Goal: Information Seeking & Learning: Learn about a topic

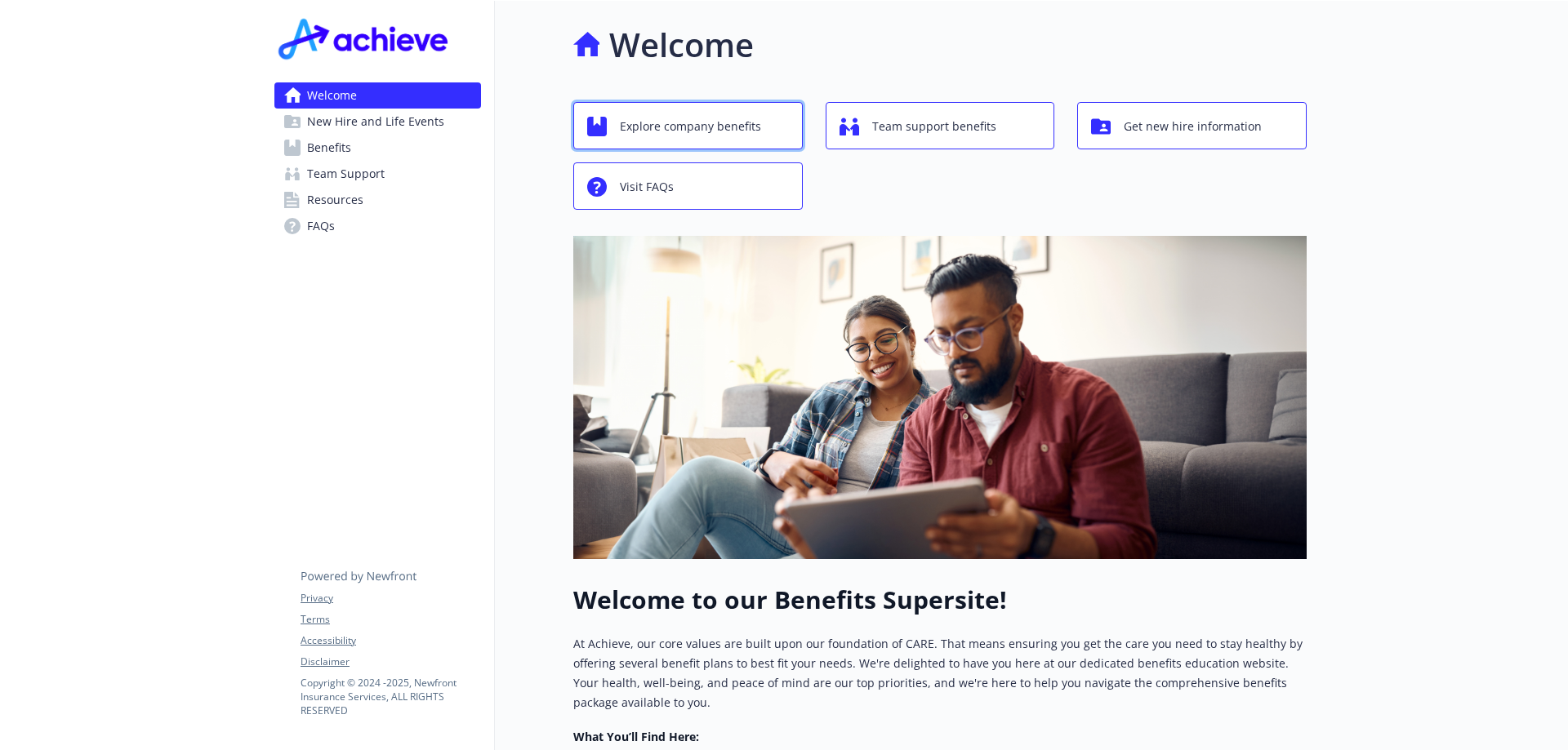
click at [676, 138] on span "Explore company benefits" at bounding box center [691, 126] width 141 height 31
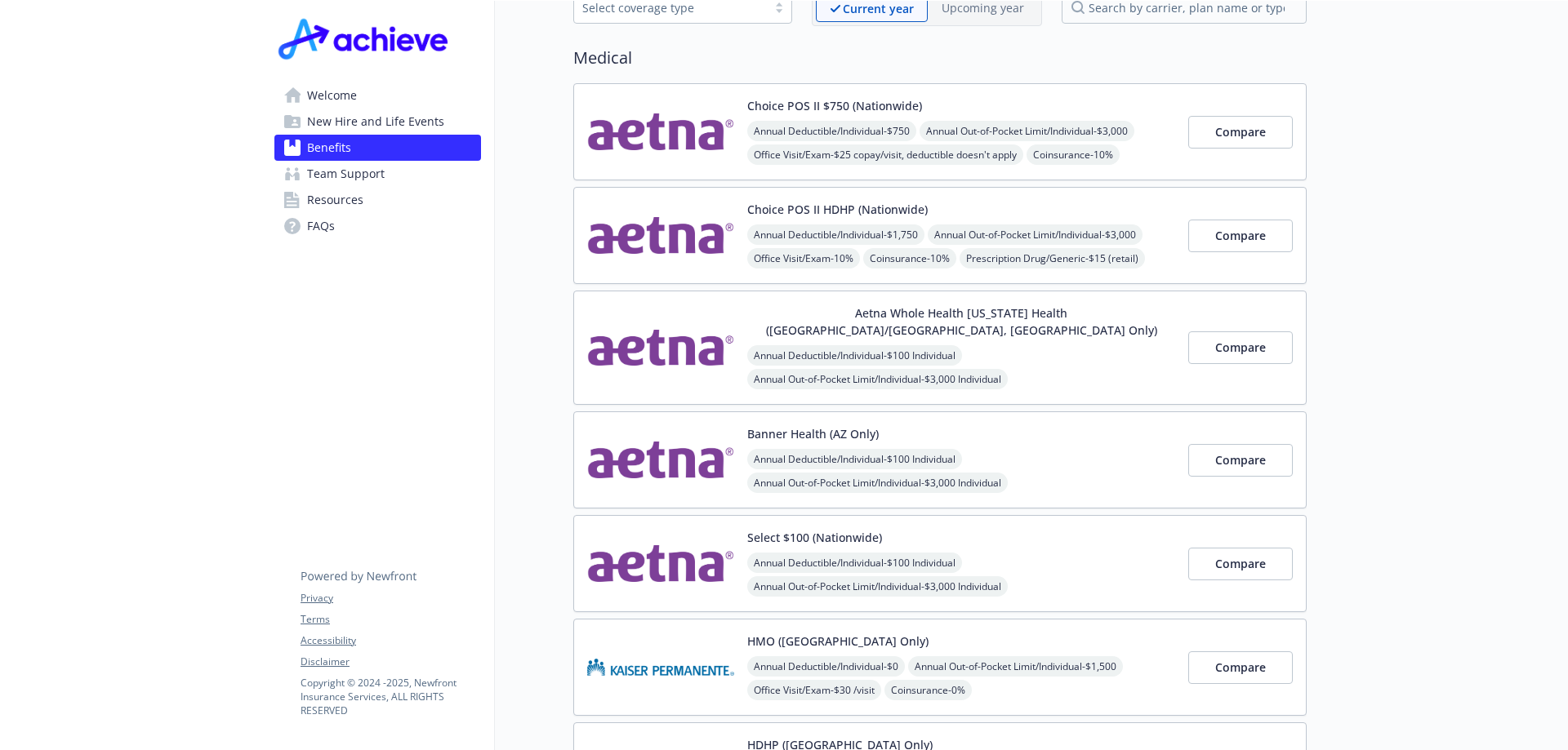
scroll to position [120, 0]
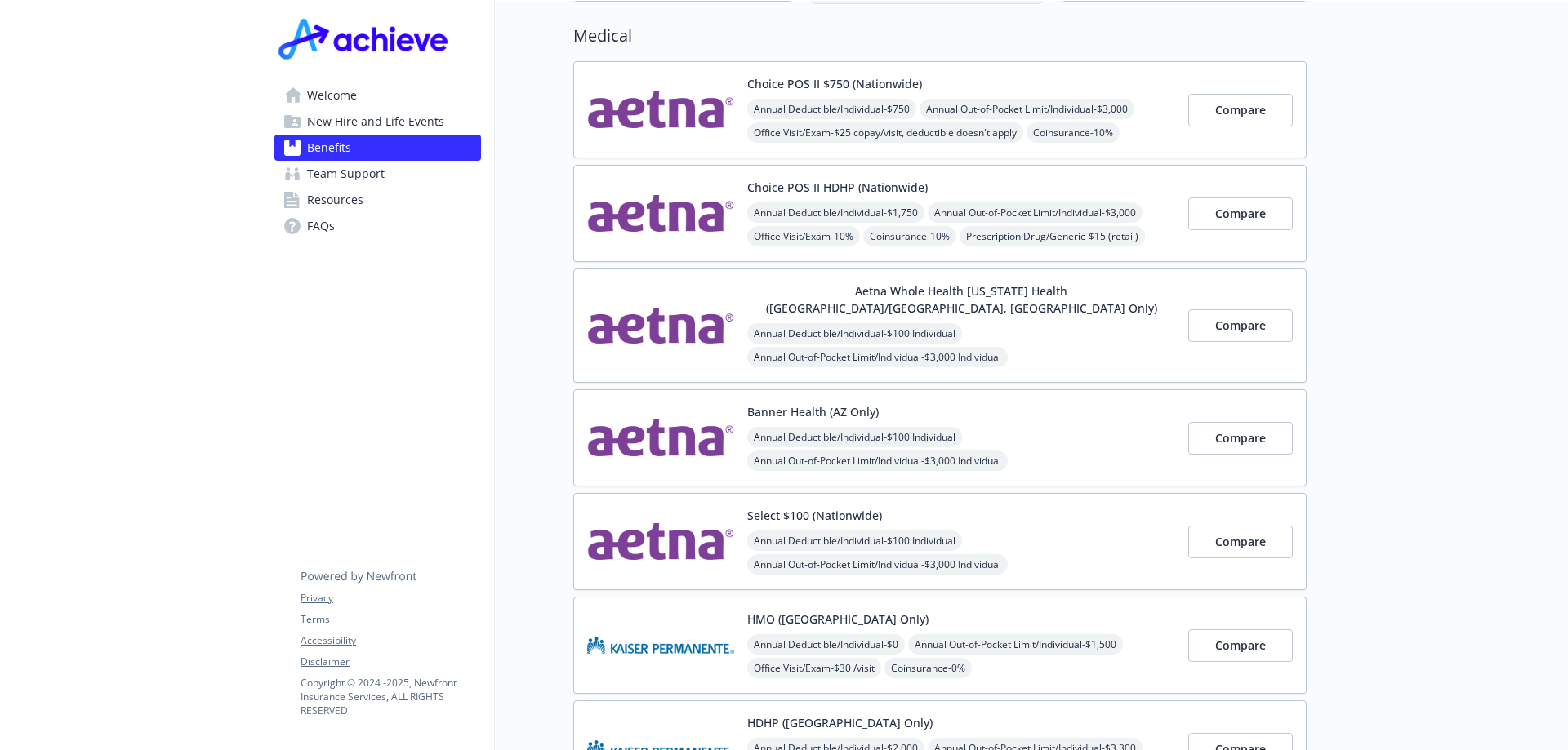
click at [836, 299] on button "Aetna Whole Health [US_STATE] Health ([GEOGRAPHIC_DATA]/[GEOGRAPHIC_DATA], [GEO…" at bounding box center [961, 299] width 428 height 34
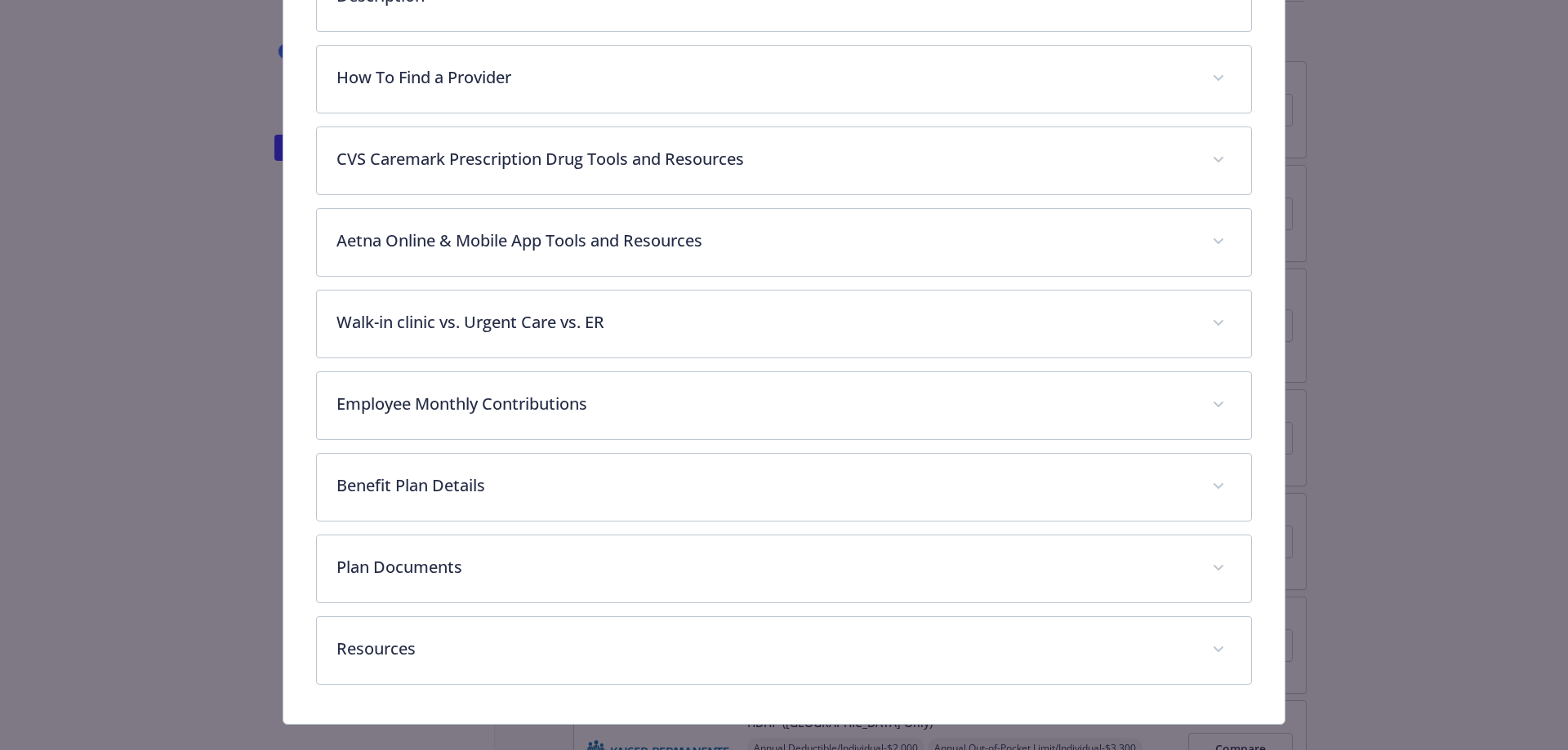
scroll to position [642, 0]
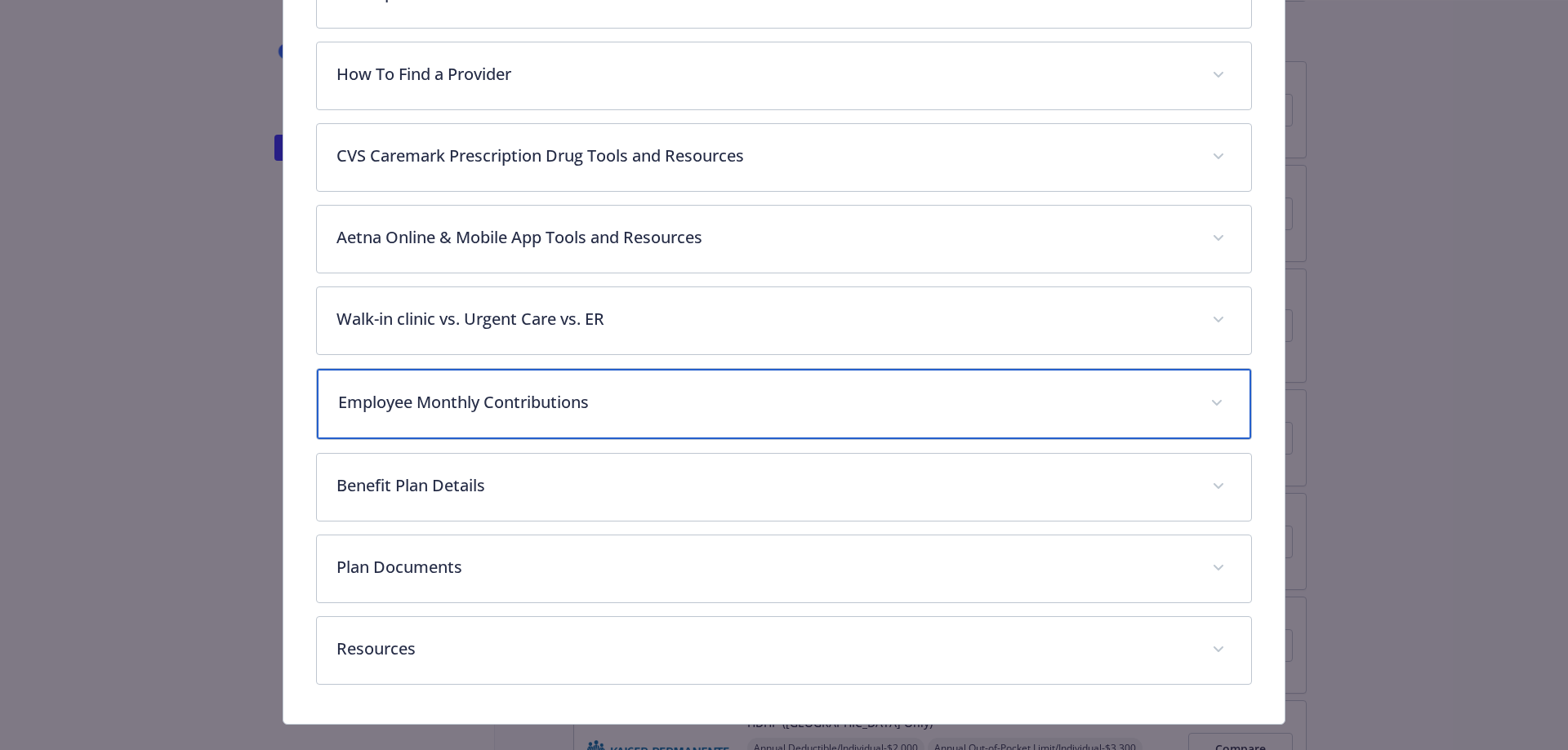
click at [1212, 400] on icon "details for plan Medical - Aetna Whole Health Texas Health (Dallas/Fort Worth, …" at bounding box center [1217, 404] width 10 height 7
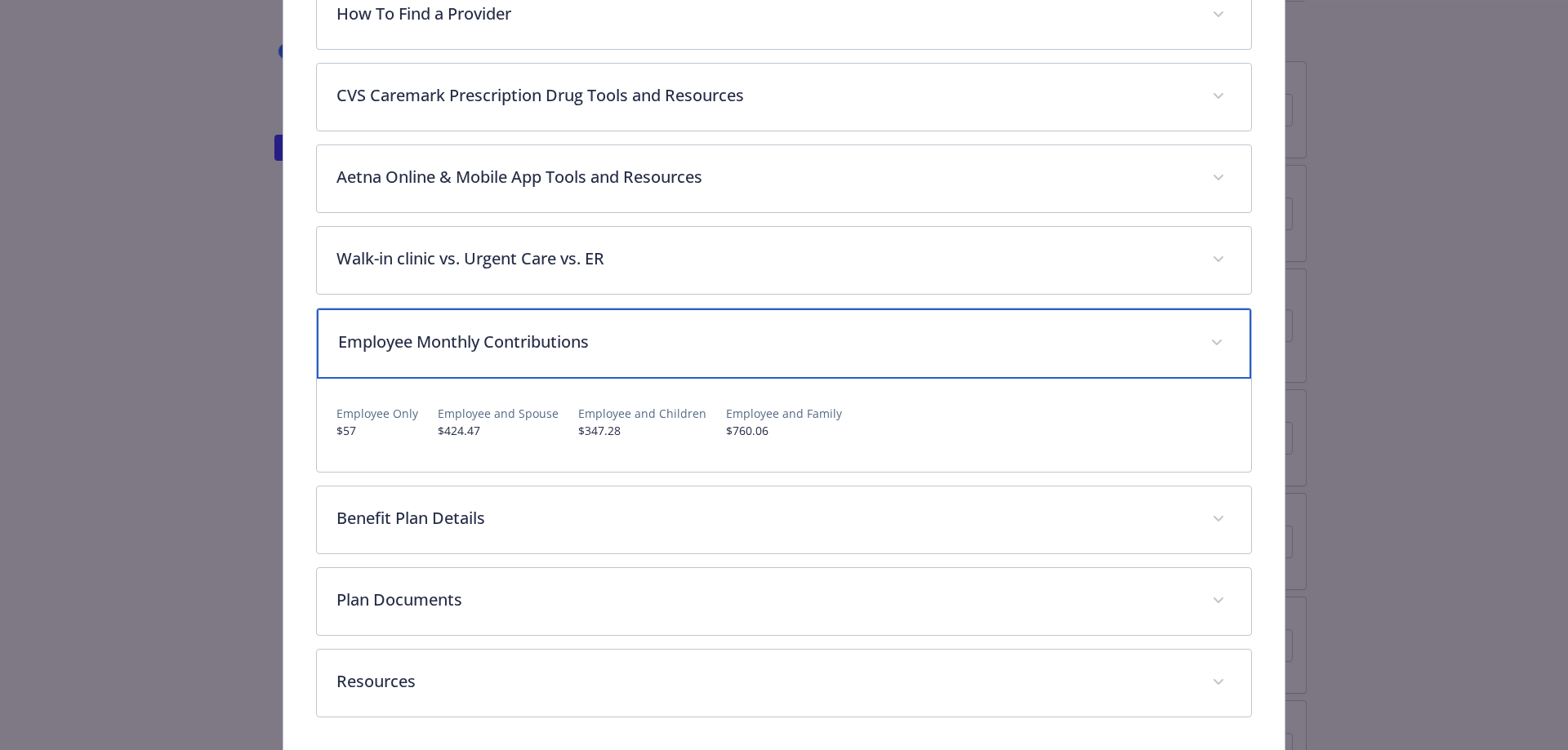
scroll to position [738, 0]
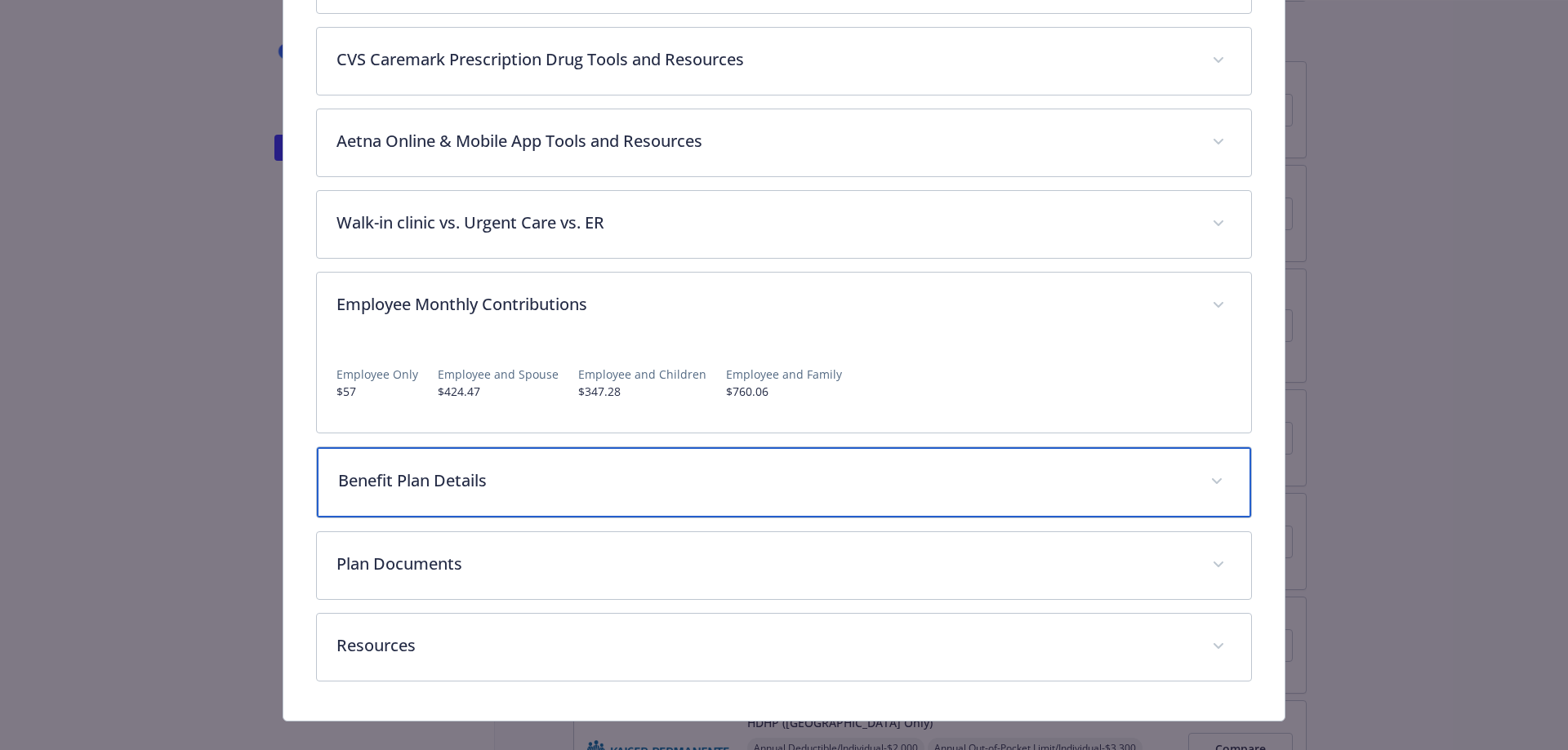
click at [1212, 478] on icon "details for plan Medical - Aetna Whole Health Texas Health (Dallas/Fort Worth, …" at bounding box center [1217, 482] width 10 height 7
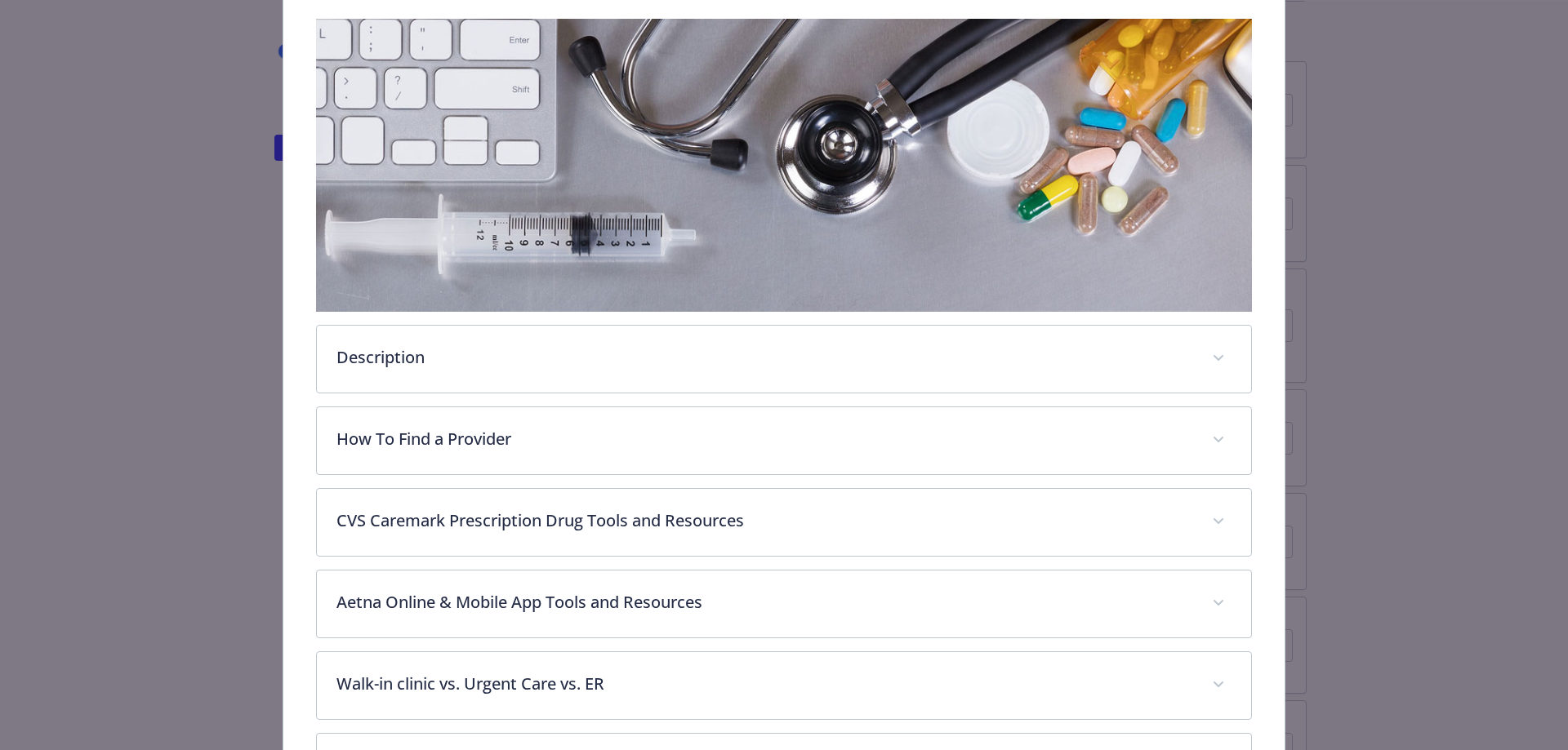
scroll to position [0, 0]
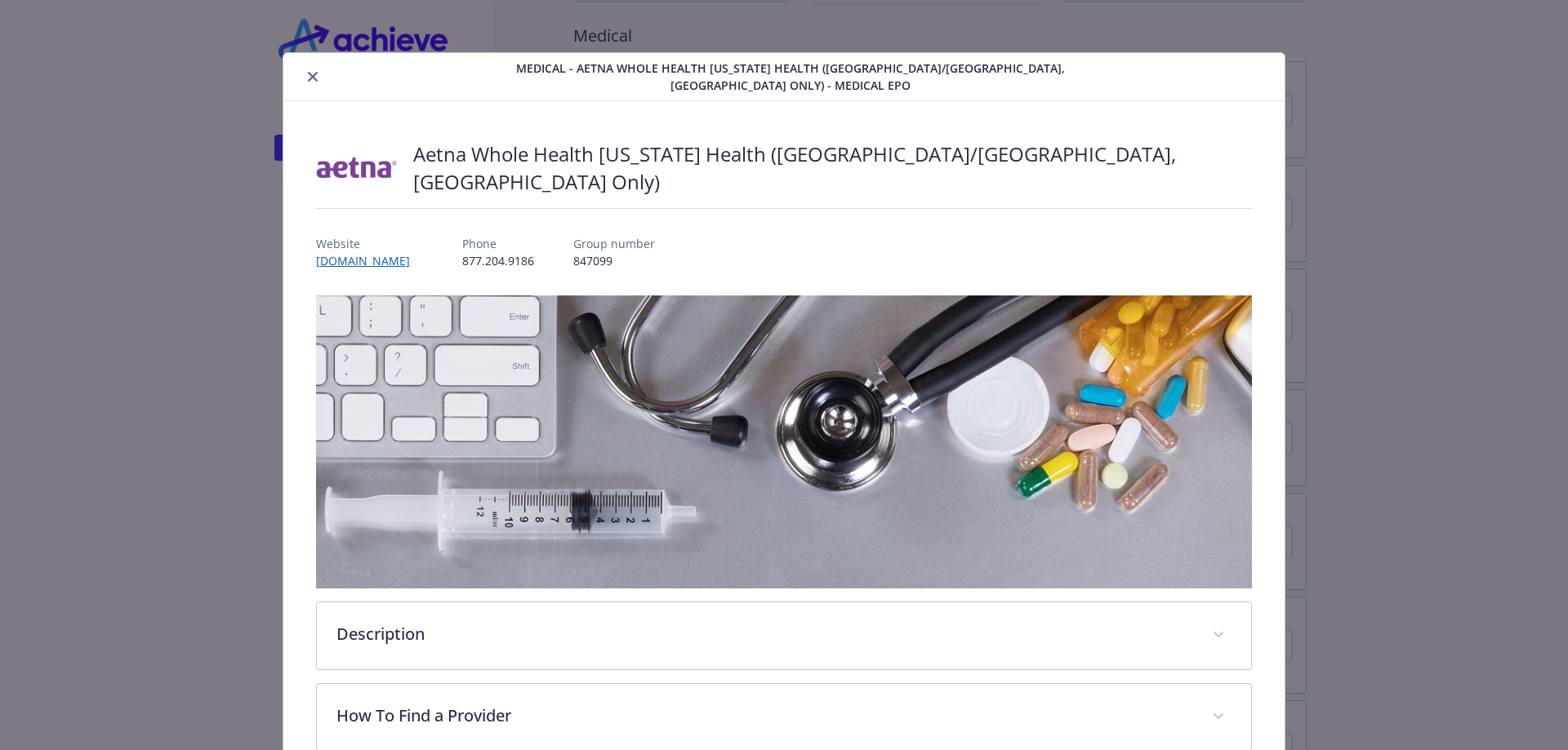
click at [307, 76] on button "close" at bounding box center [313, 77] width 20 height 20
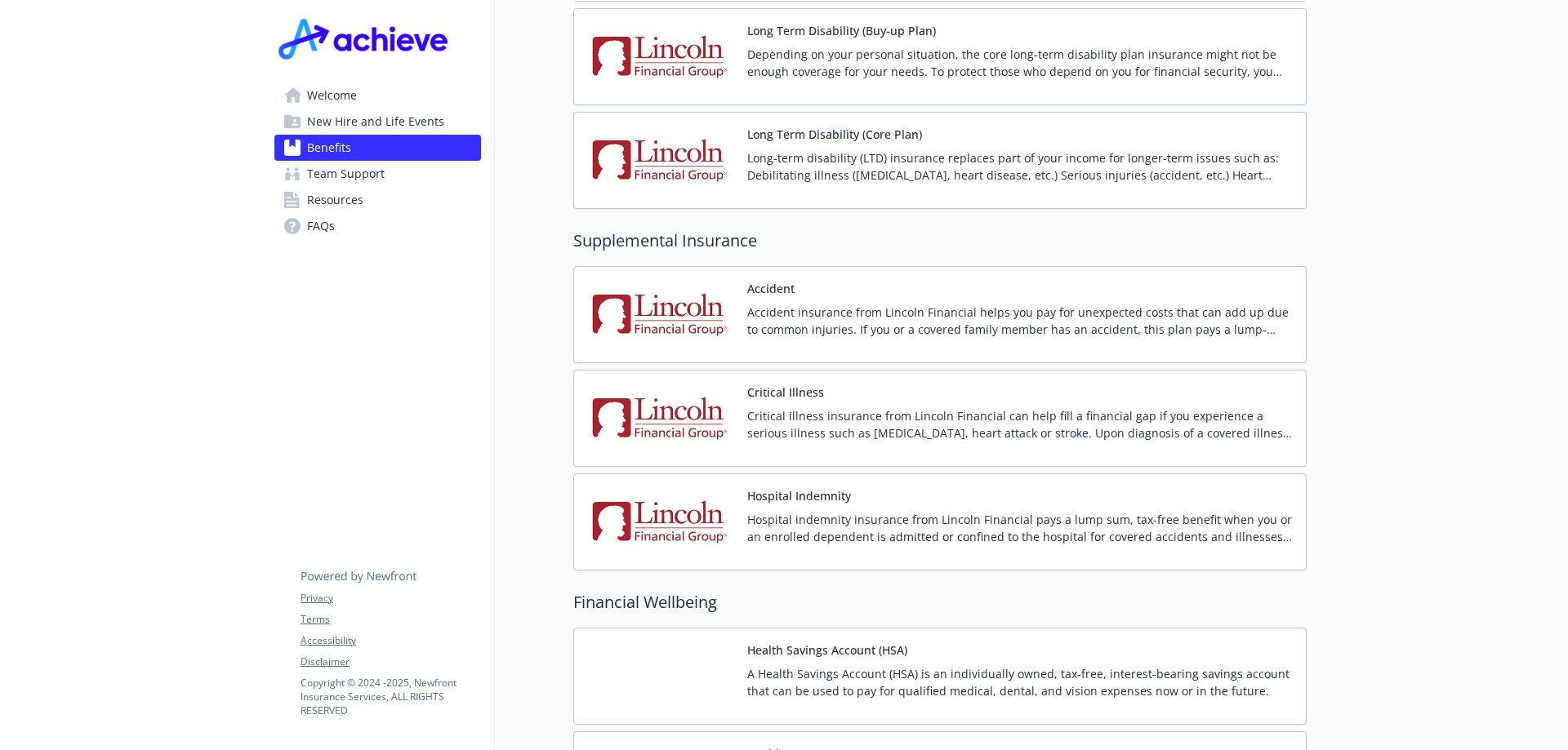
scroll to position [1744, 0]
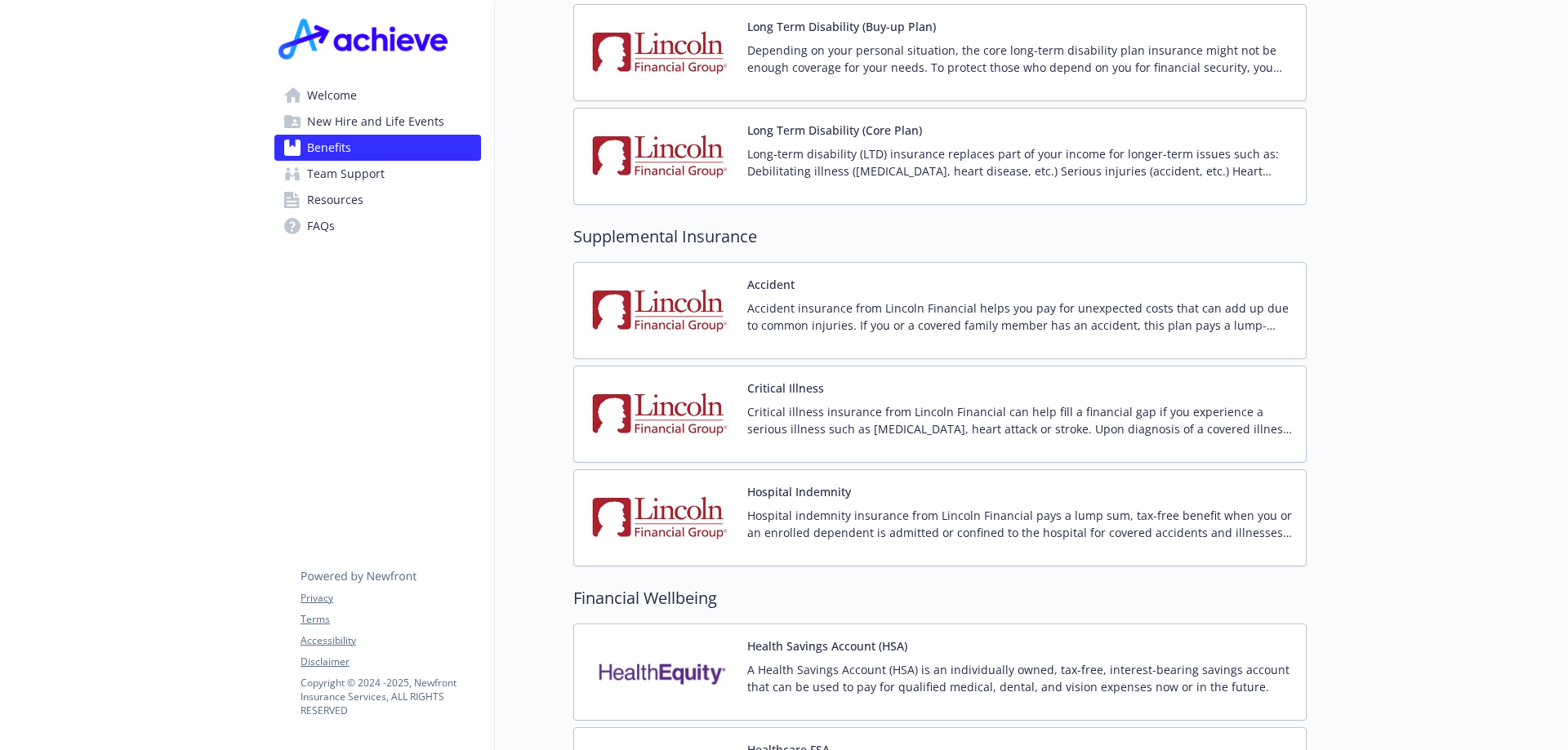
click at [1040, 304] on p "Accident insurance from Lincoln Financial helps you pay for unexpected costs th…" at bounding box center [1020, 316] width 546 height 34
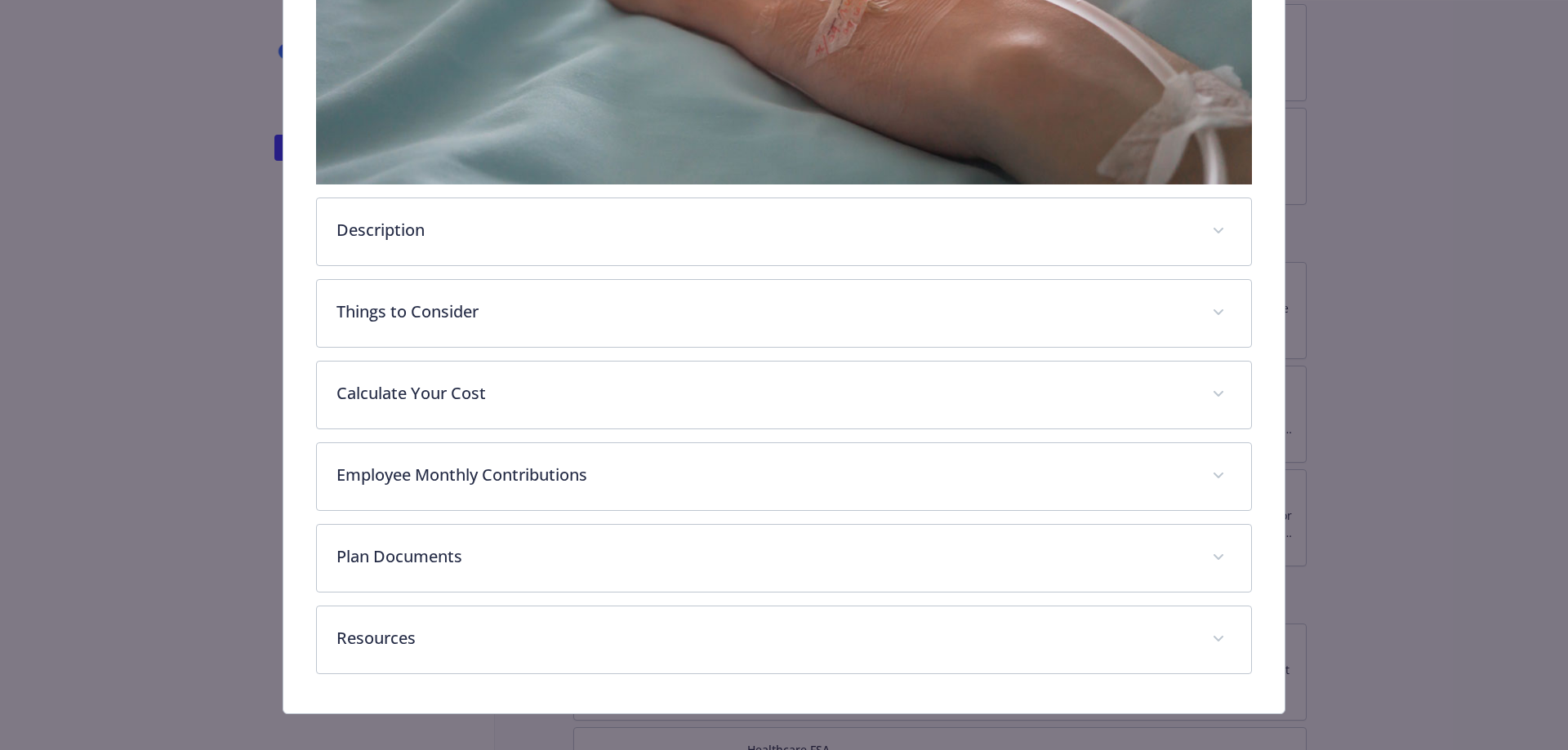
scroll to position [494, 0]
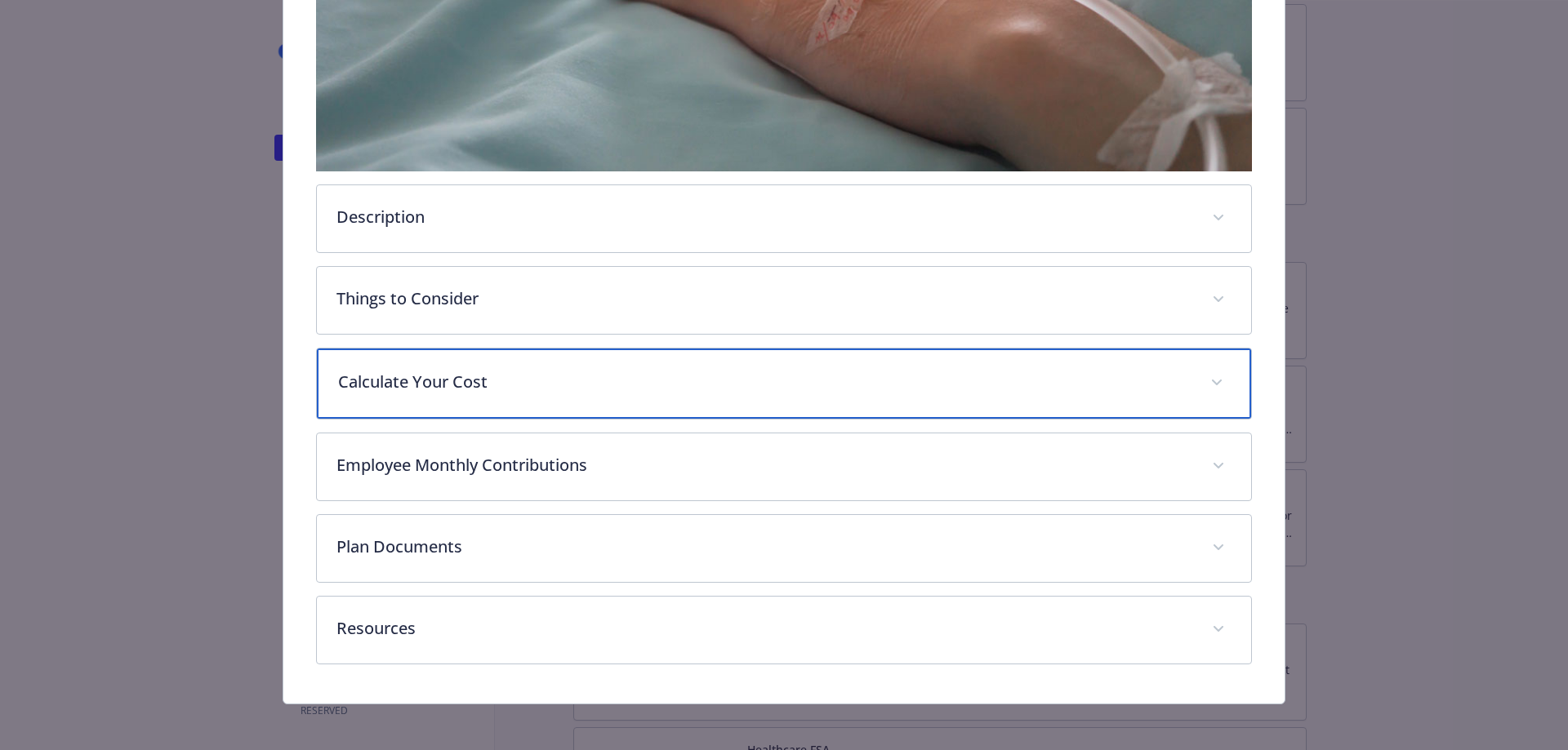
click at [1212, 380] on icon "details for plan Supplemental Insurance - Accident - Accident" at bounding box center [1217, 383] width 10 height 7
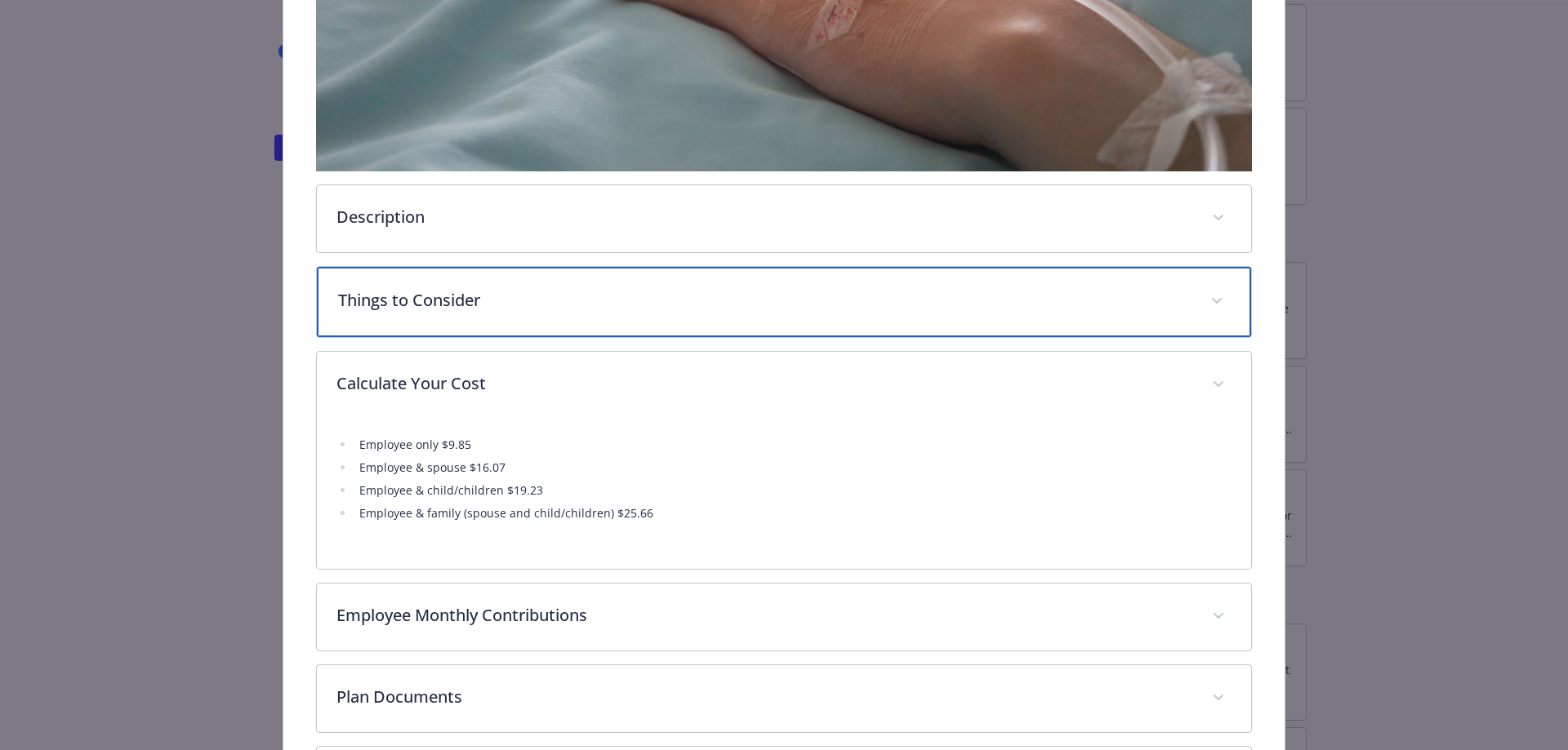
click at [1207, 294] on span "details for plan Supplemental Insurance - Accident - Accident" at bounding box center [1217, 301] width 26 height 26
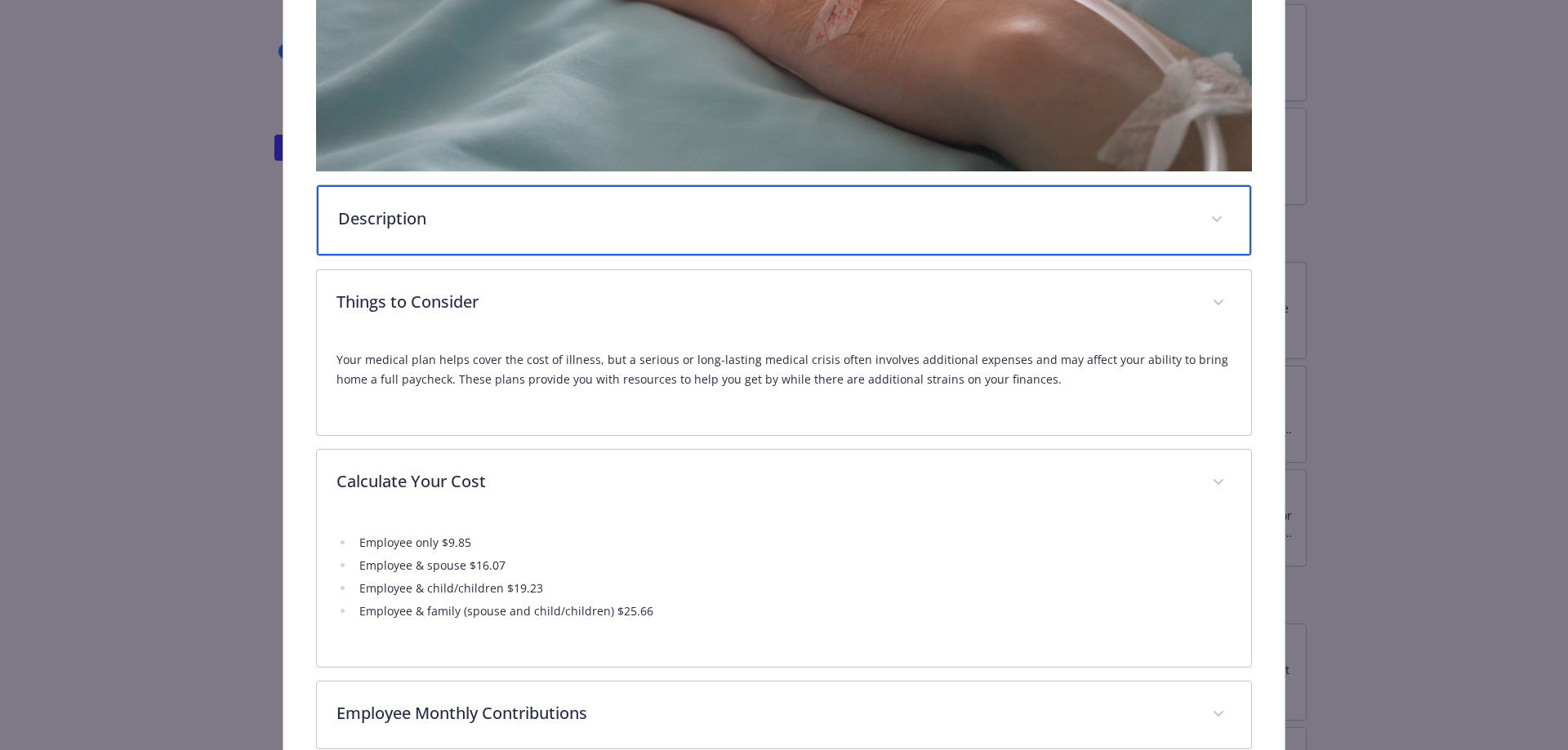
click at [1207, 218] on span "details for plan Supplemental Insurance - Accident - Accident" at bounding box center [1217, 219] width 26 height 26
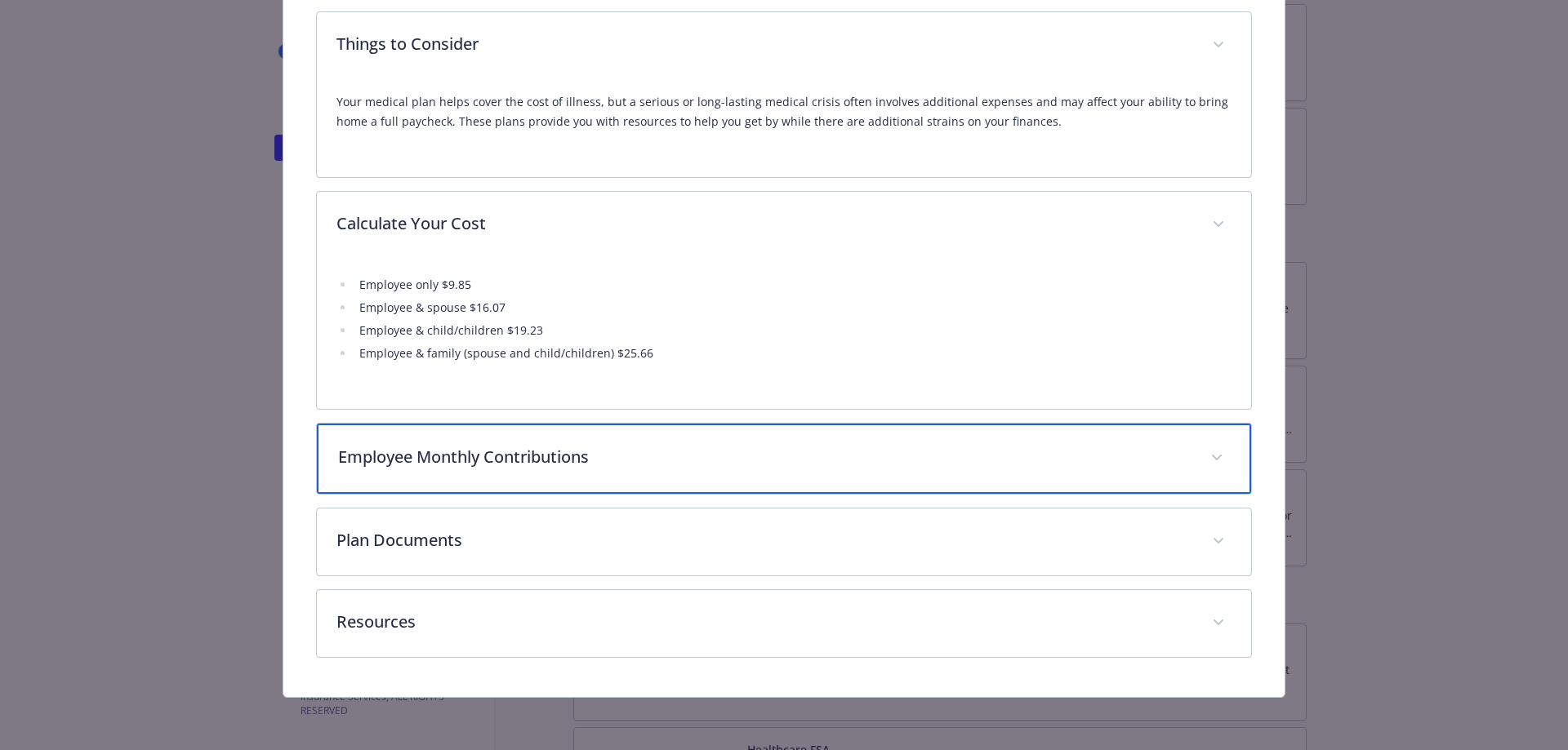
scroll to position [912, 0]
click at [1212, 458] on icon "details for plan Supplemental Insurance - Accident - Accident" at bounding box center [1217, 458] width 10 height 7
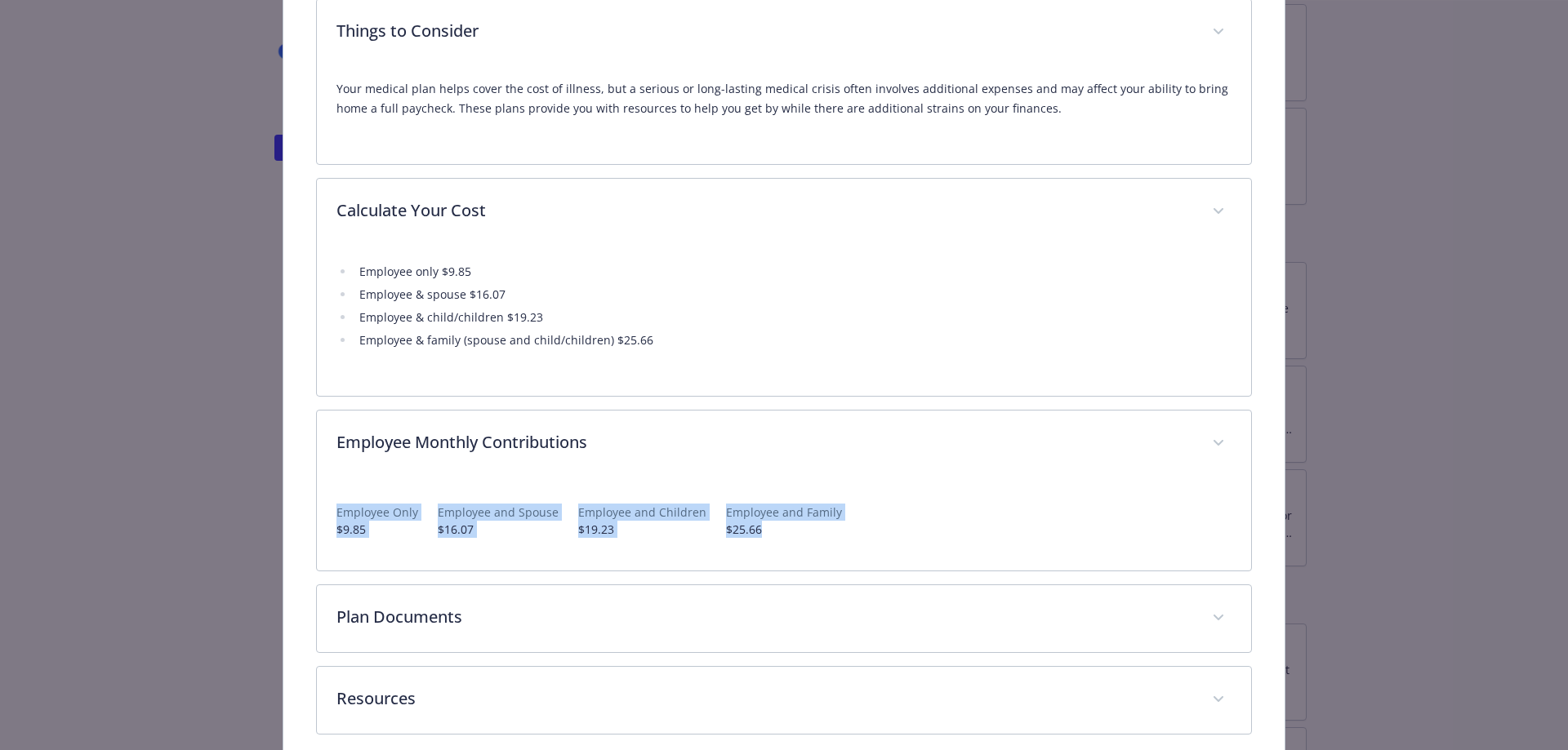
drag, startPoint x: 1553, startPoint y: 480, endPoint x: 1544, endPoint y: 541, distance: 61.7
click at [1544, 541] on div "Supplemental Insurance - Accident - Accident Accident Website [DOMAIN_NAME] Pho…" at bounding box center [784, 375] width 1568 height 750
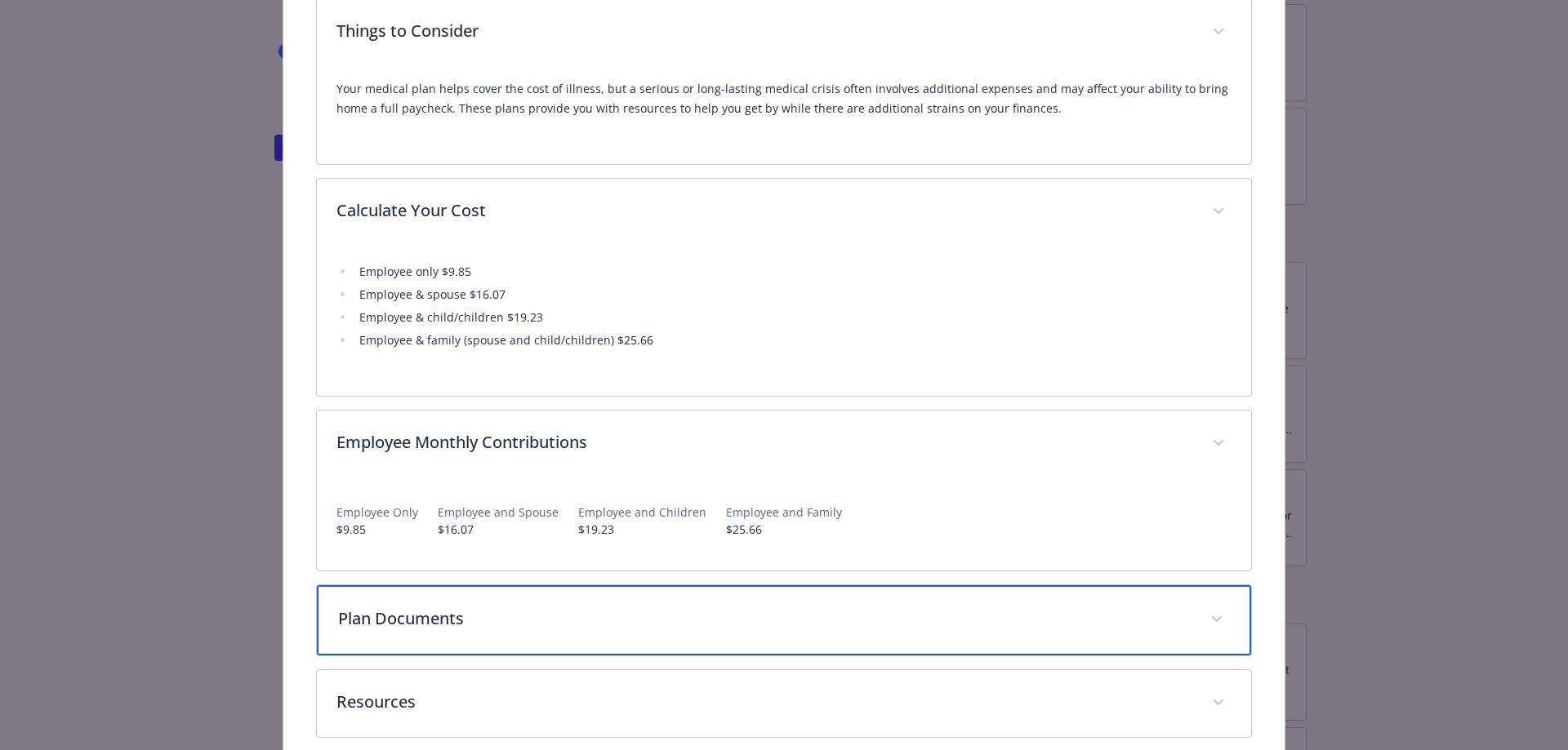
click at [1208, 630] on span "details for plan Supplemental Insurance - Accident - Accident" at bounding box center [1217, 619] width 26 height 26
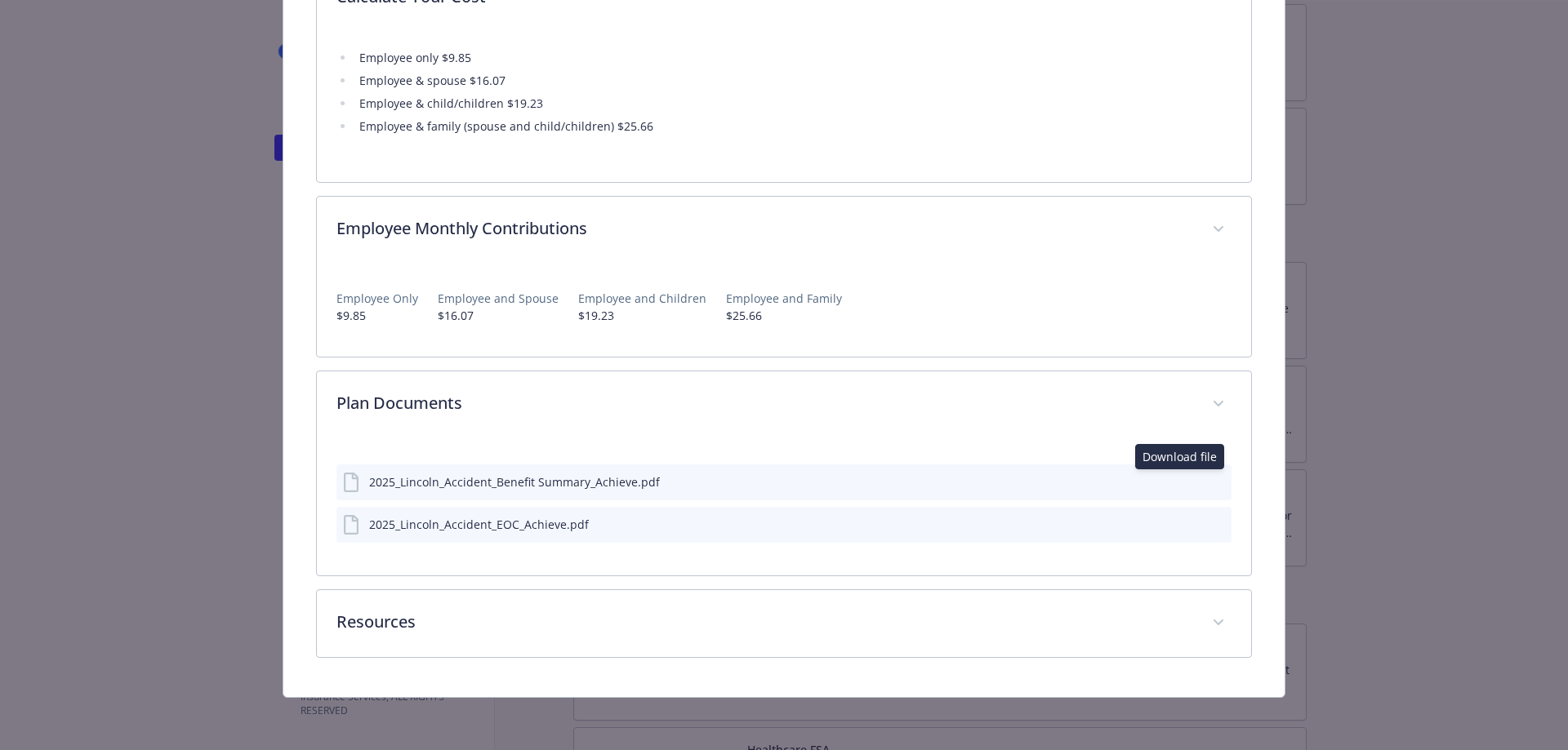
scroll to position [1142, 0]
click at [1184, 480] on icon "download file" at bounding box center [1189, 479] width 11 height 10
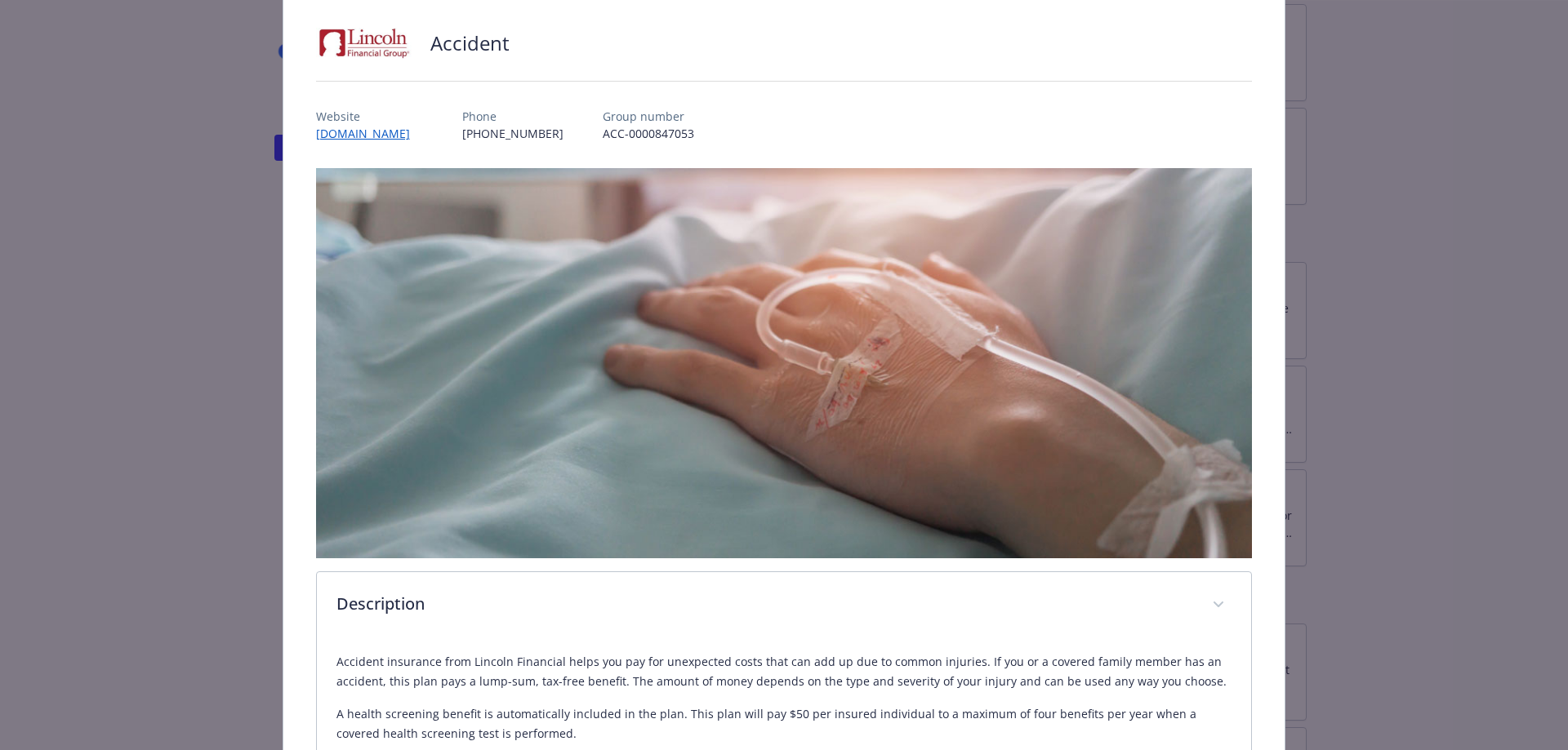
scroll to position [0, 0]
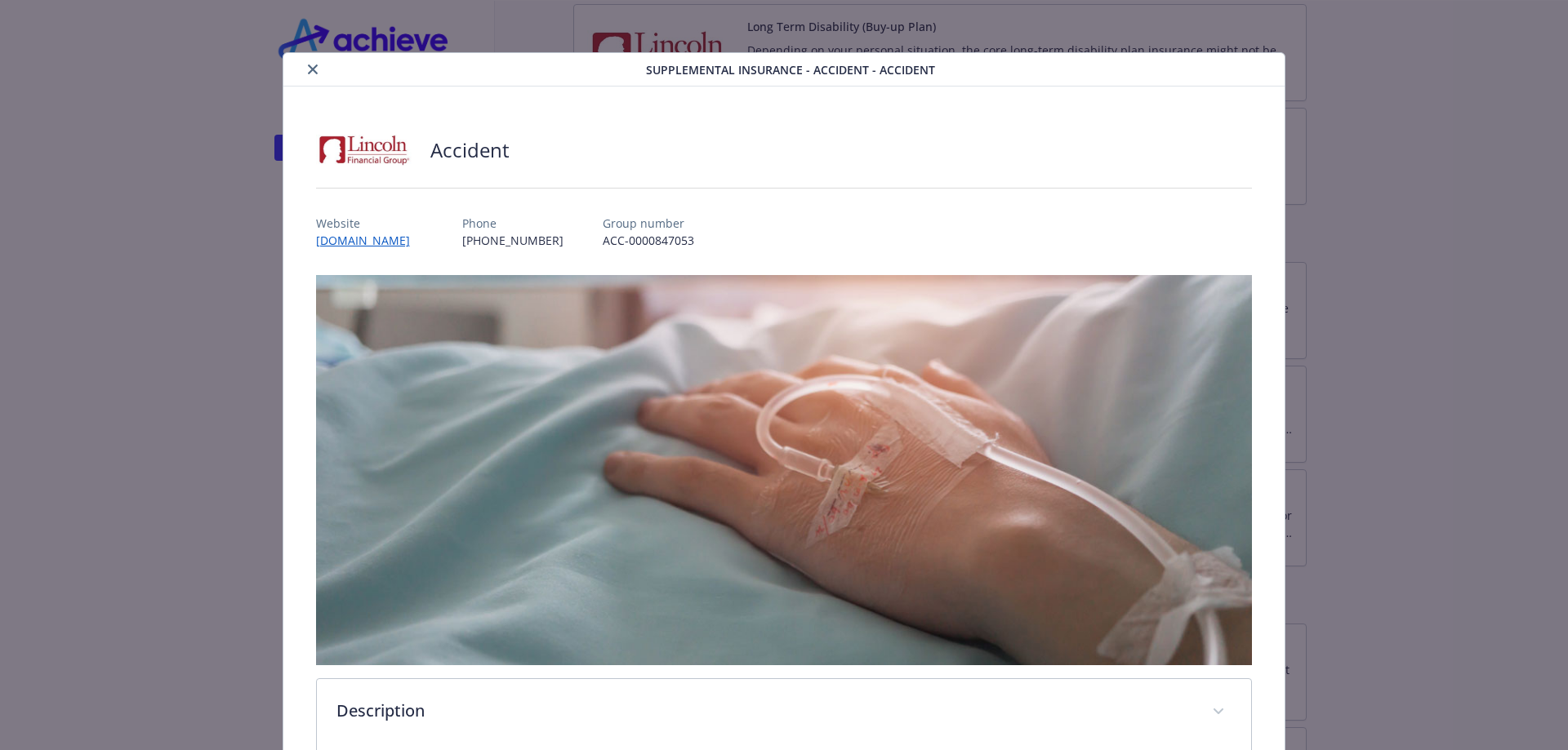
click at [308, 65] on icon "close" at bounding box center [313, 70] width 10 height 10
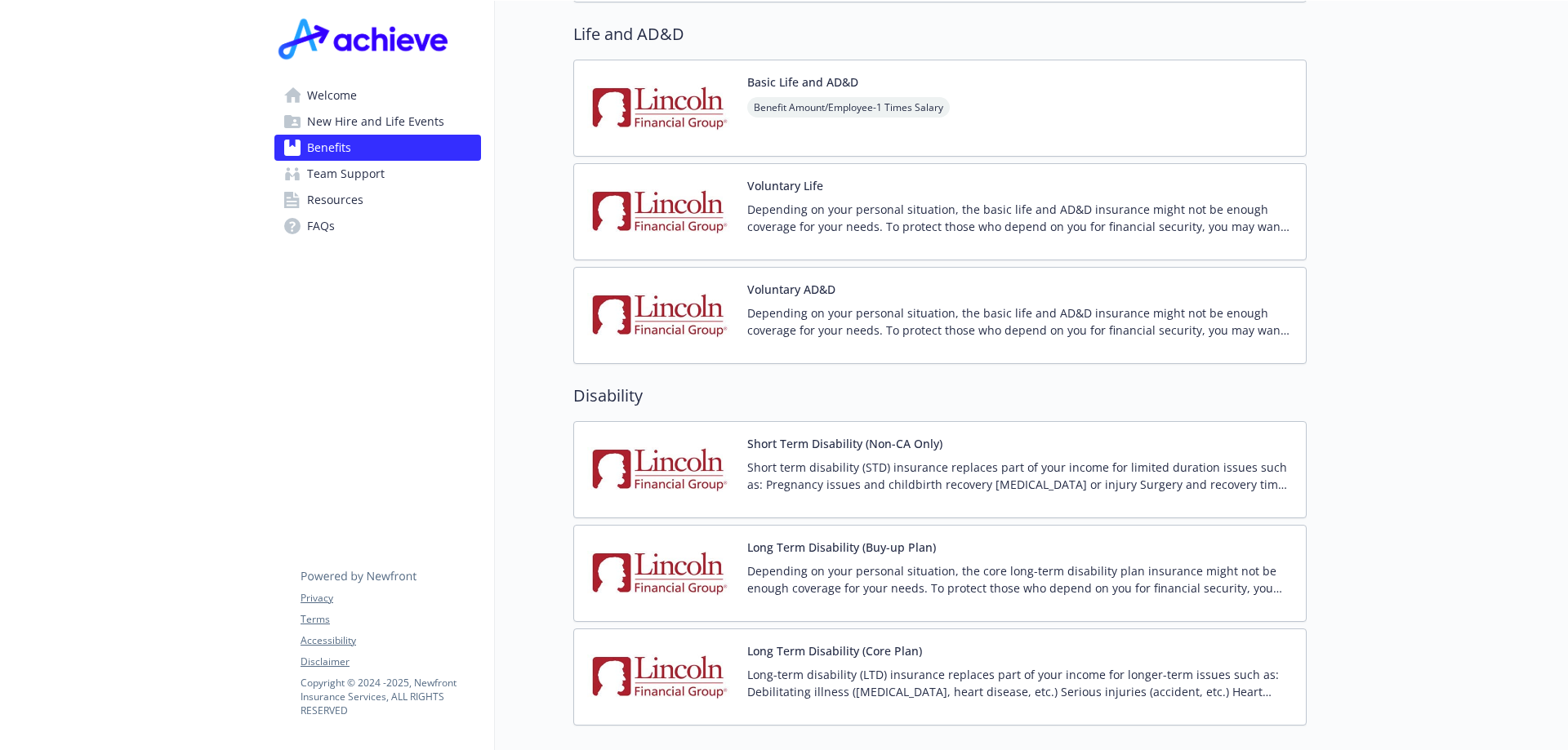
scroll to position [1242, 0]
